Goal: Transaction & Acquisition: Purchase product/service

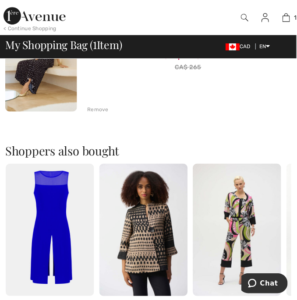
scroll to position [192, 0]
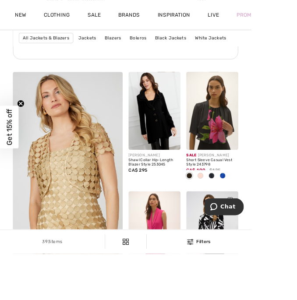
click at [252, 263] on img at bounding box center [250, 272] width 61 height 92
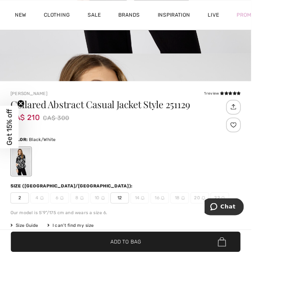
scroll to position [257, 0]
